Goal: Information Seeking & Learning: Learn about a topic

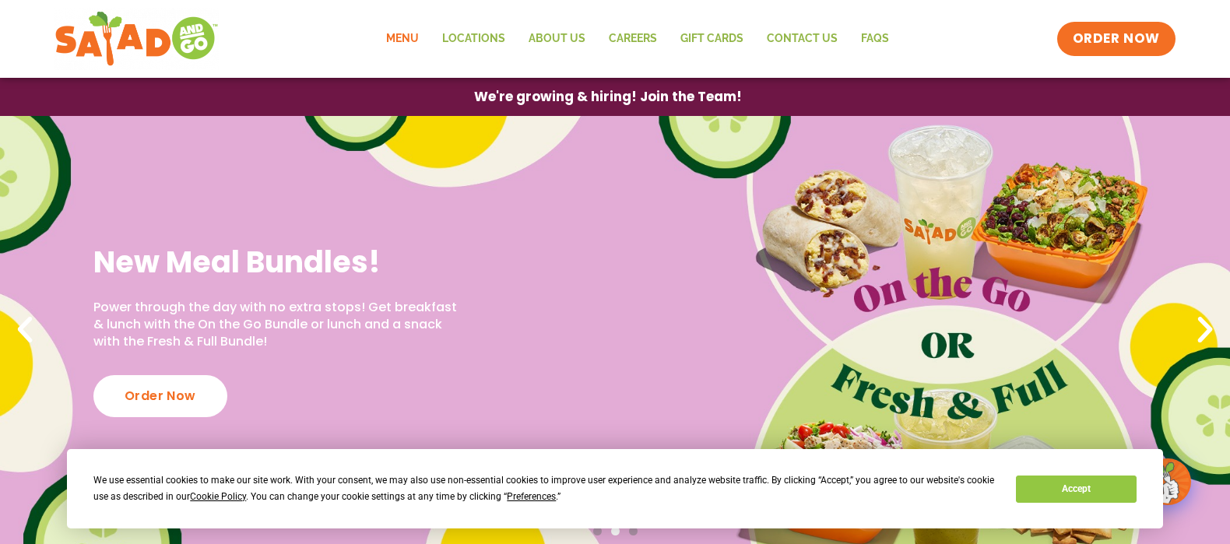
click at [403, 44] on link "Menu" at bounding box center [402, 39] width 56 height 36
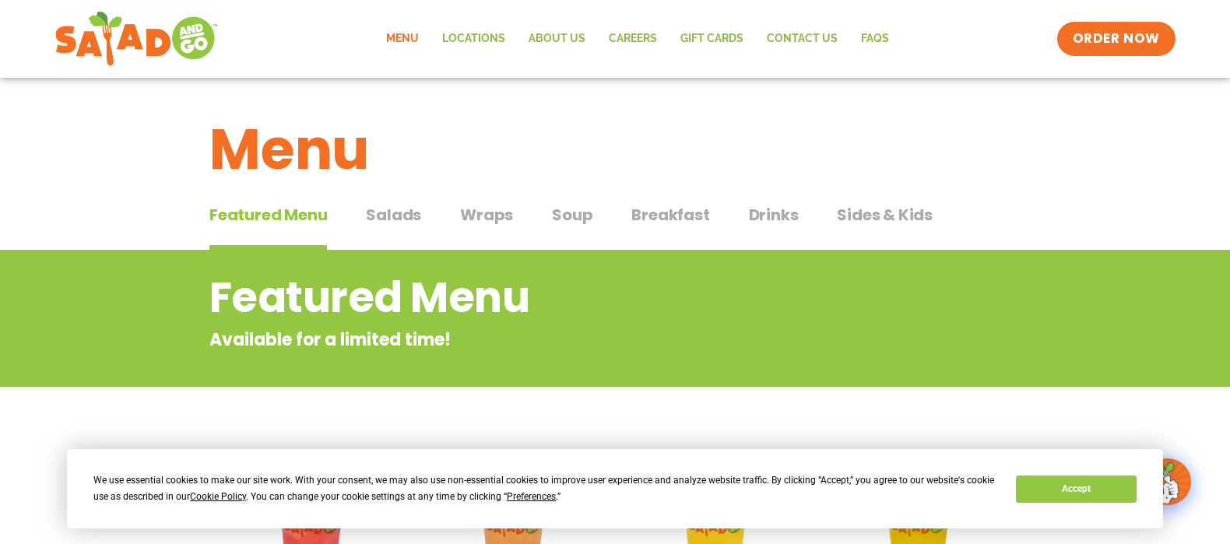
click at [469, 214] on span "Wraps" at bounding box center [486, 214] width 53 height 23
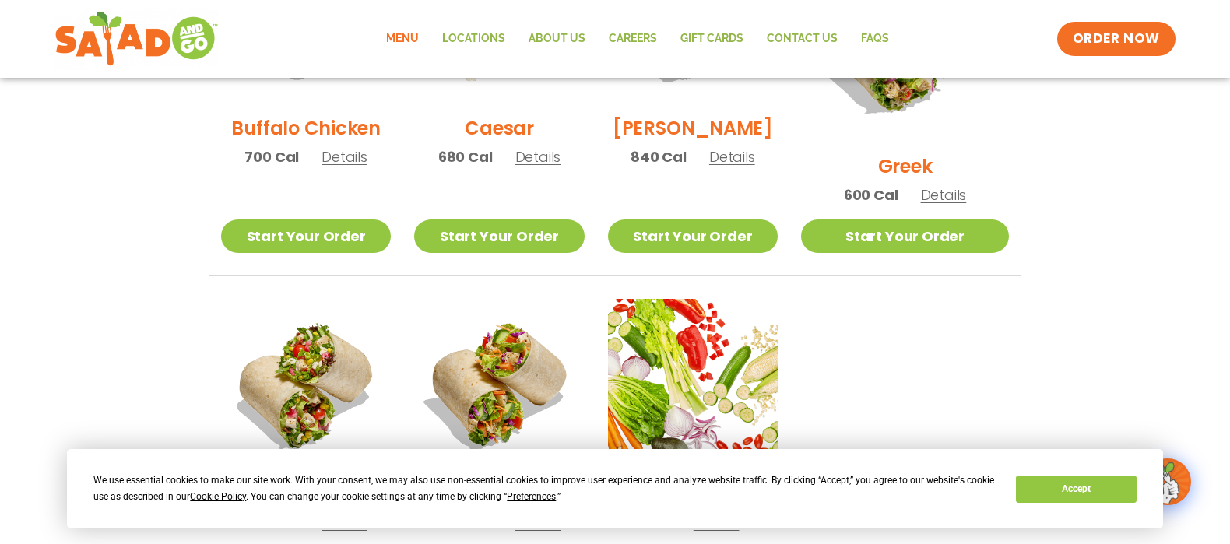
scroll to position [726, 0]
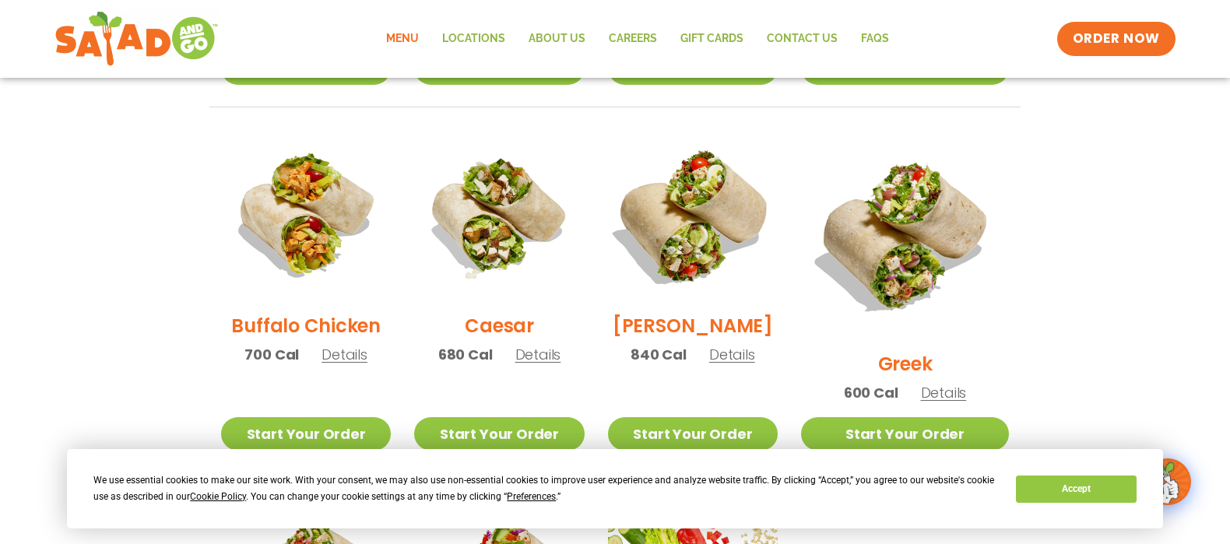
click at [735, 250] on img at bounding box center [692, 215] width 199 height 199
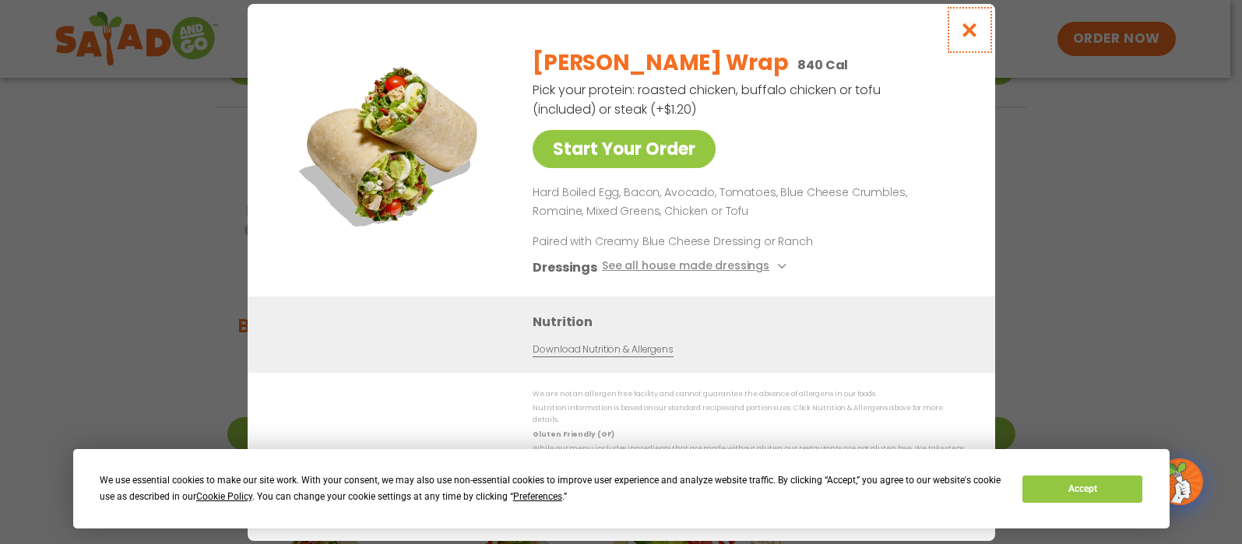
click at [964, 36] on icon "Close modal" at bounding box center [968, 30] width 19 height 16
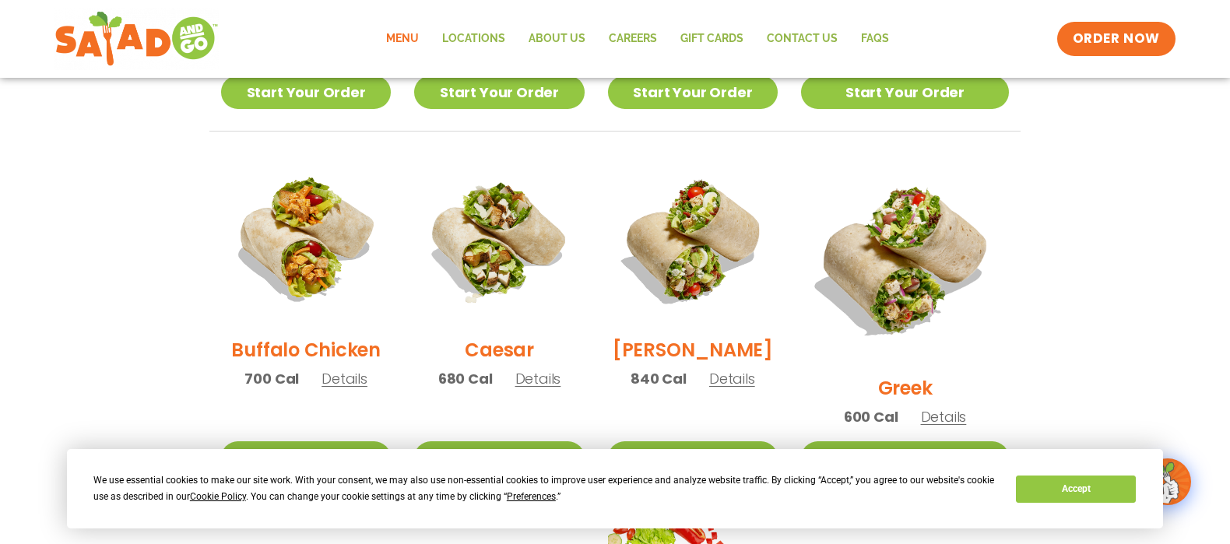
scroll to position [311, 0]
